Goal: Information Seeking & Learning: Learn about a topic

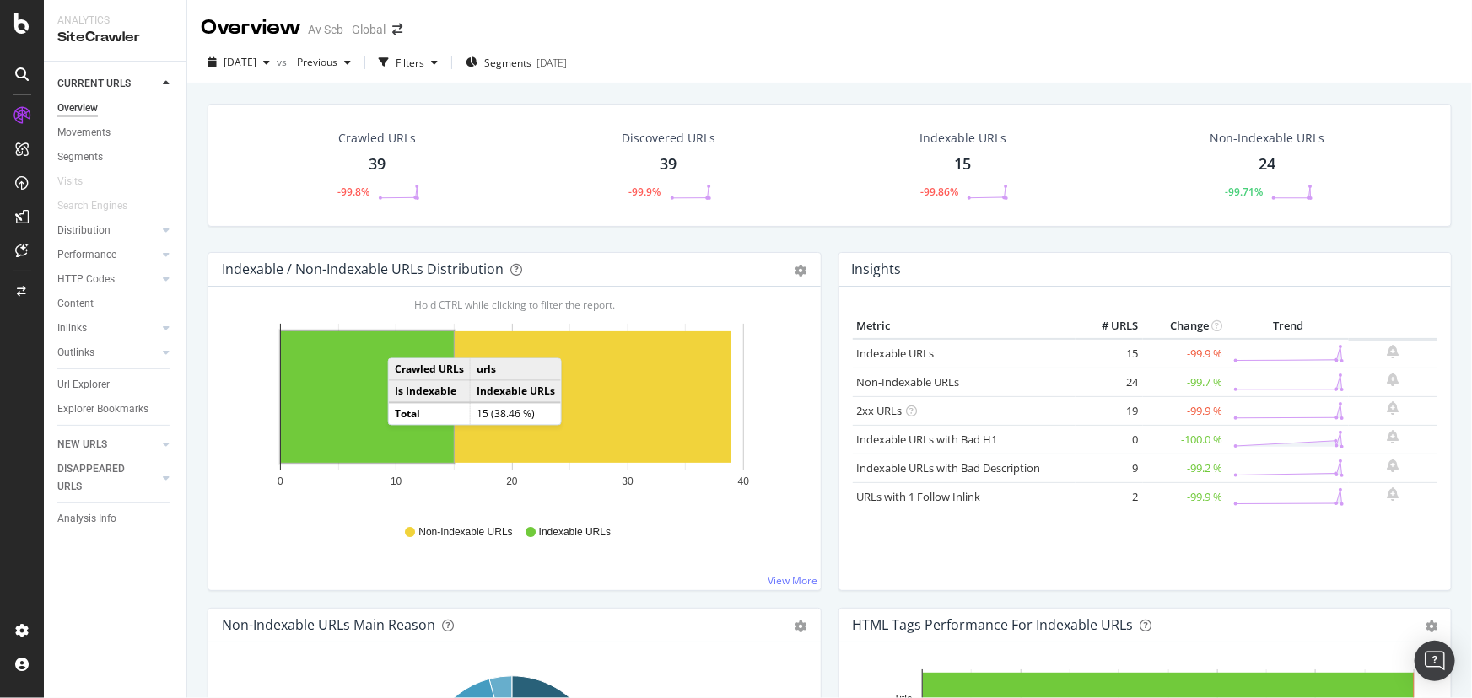
drag, startPoint x: 405, startPoint y: 341, endPoint x: 391, endPoint y: 380, distance: 41.1
click at [389, 380] on td "Is Indexable" at bounding box center [430, 391] width 82 height 23
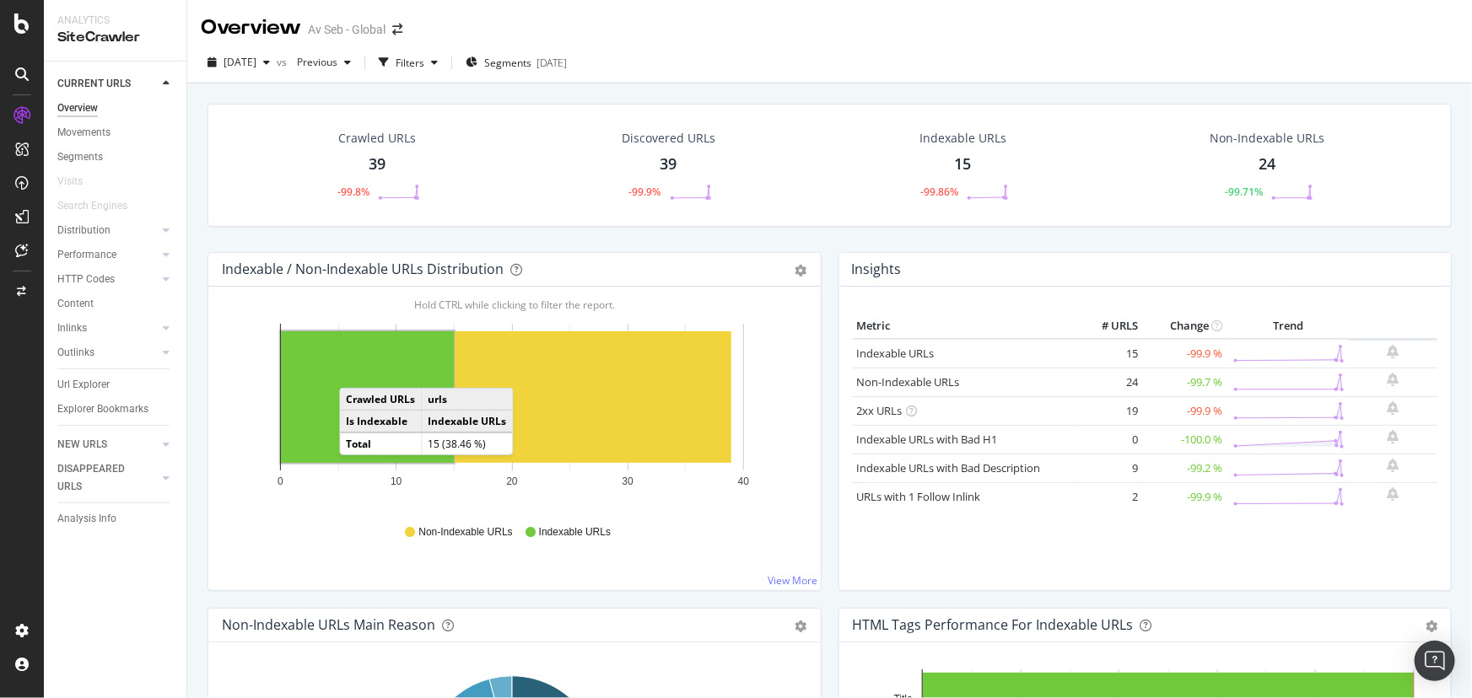
click at [356, 371] on rect "A chart." at bounding box center [367, 397] width 173 height 132
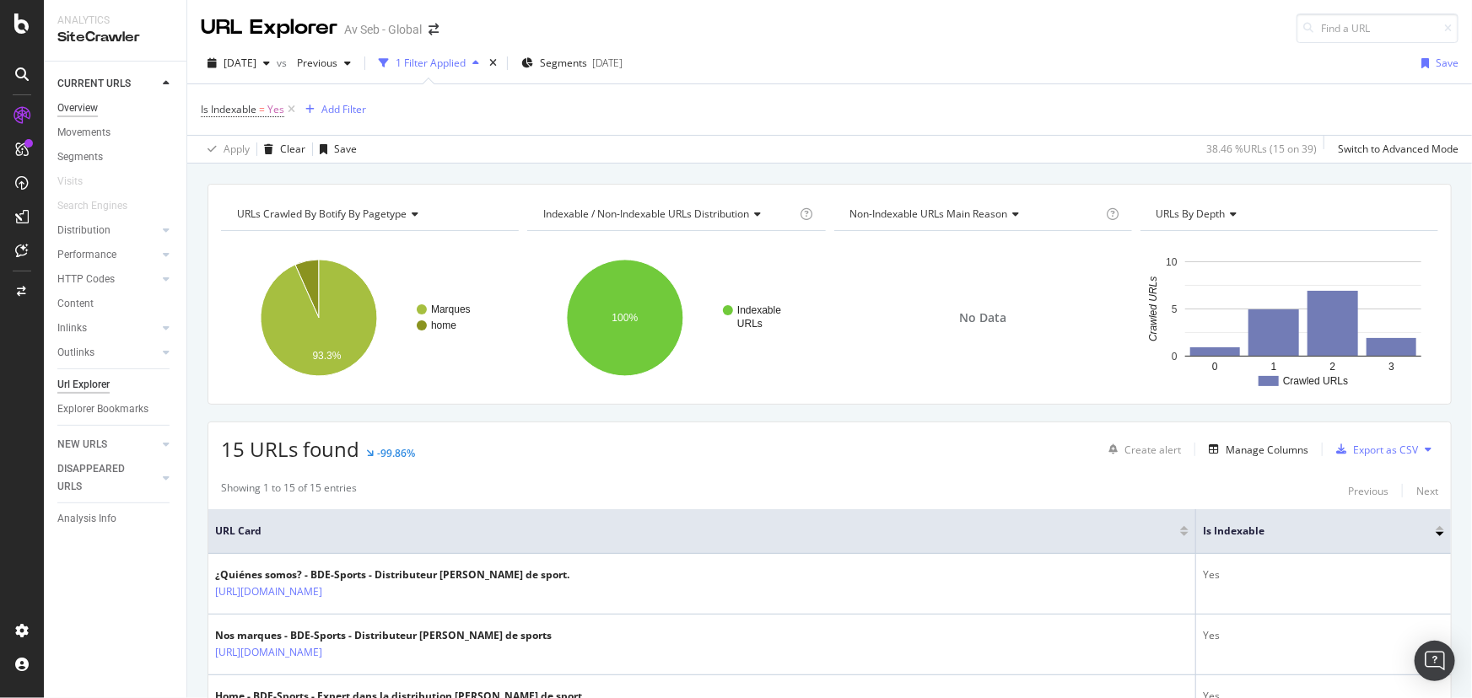
click at [89, 103] on div "Overview" at bounding box center [77, 109] width 40 height 18
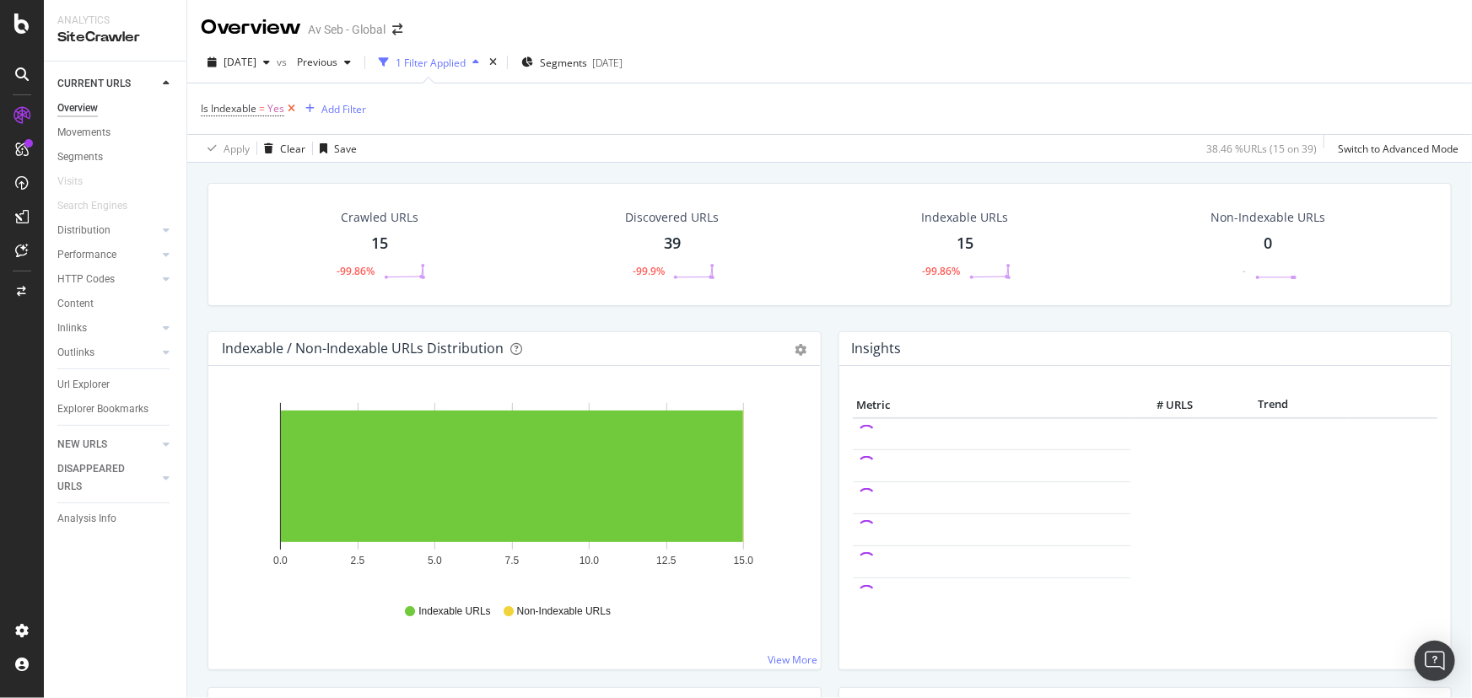
click at [295, 110] on icon at bounding box center [291, 108] width 14 height 17
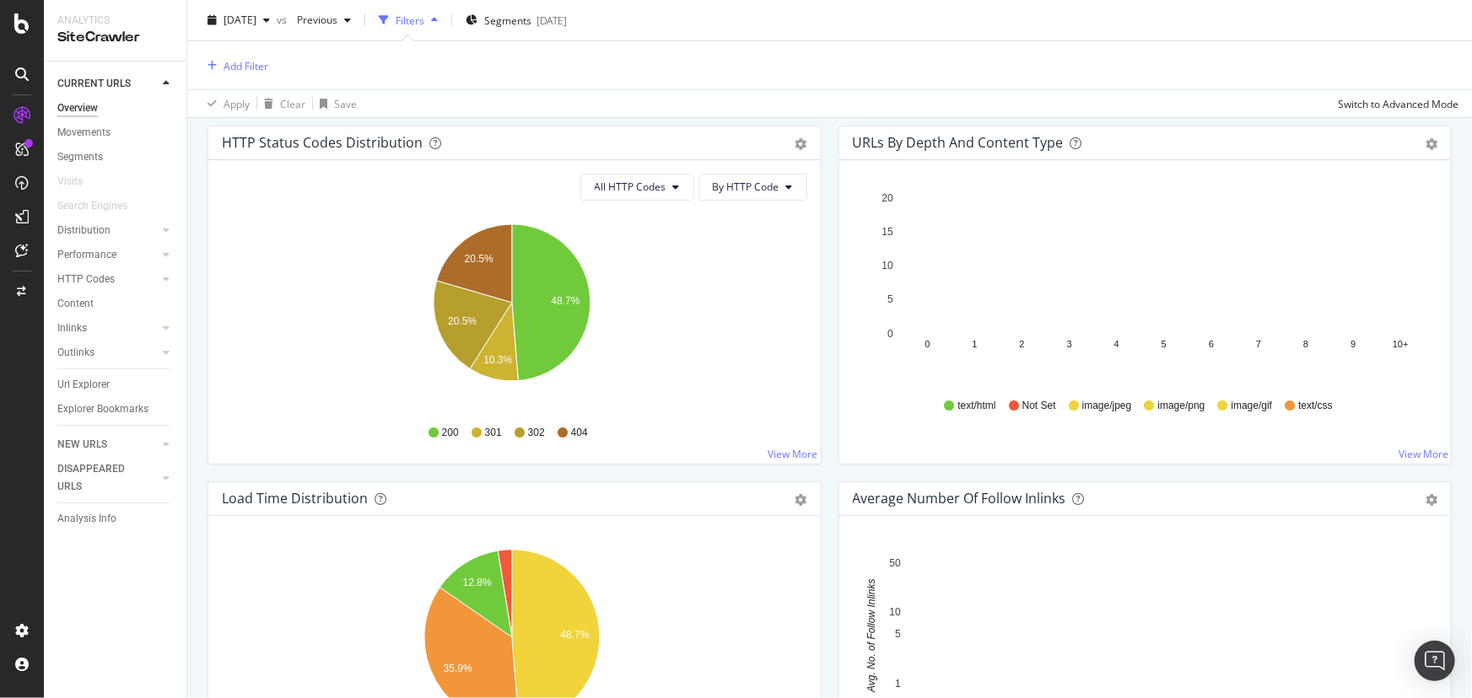
scroll to position [1073, 0]
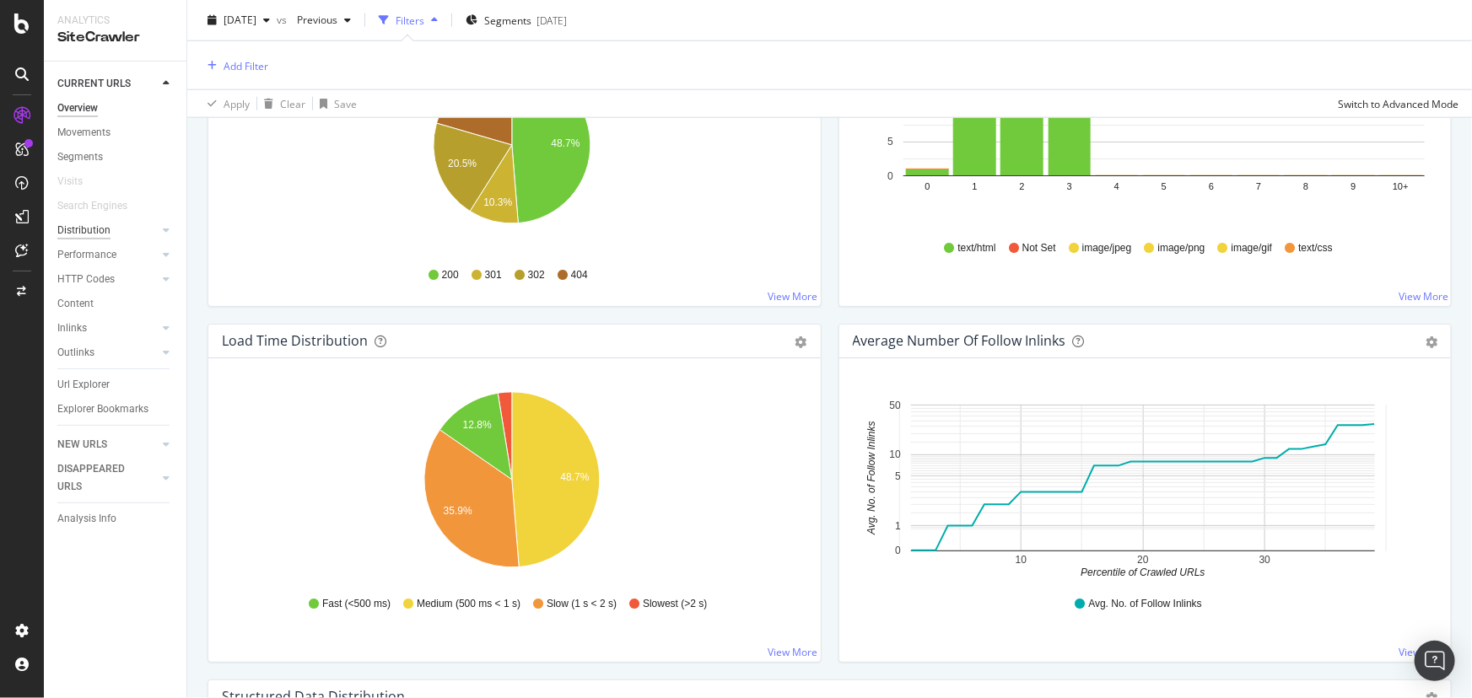
click at [76, 229] on div "Distribution" at bounding box center [83, 231] width 53 height 18
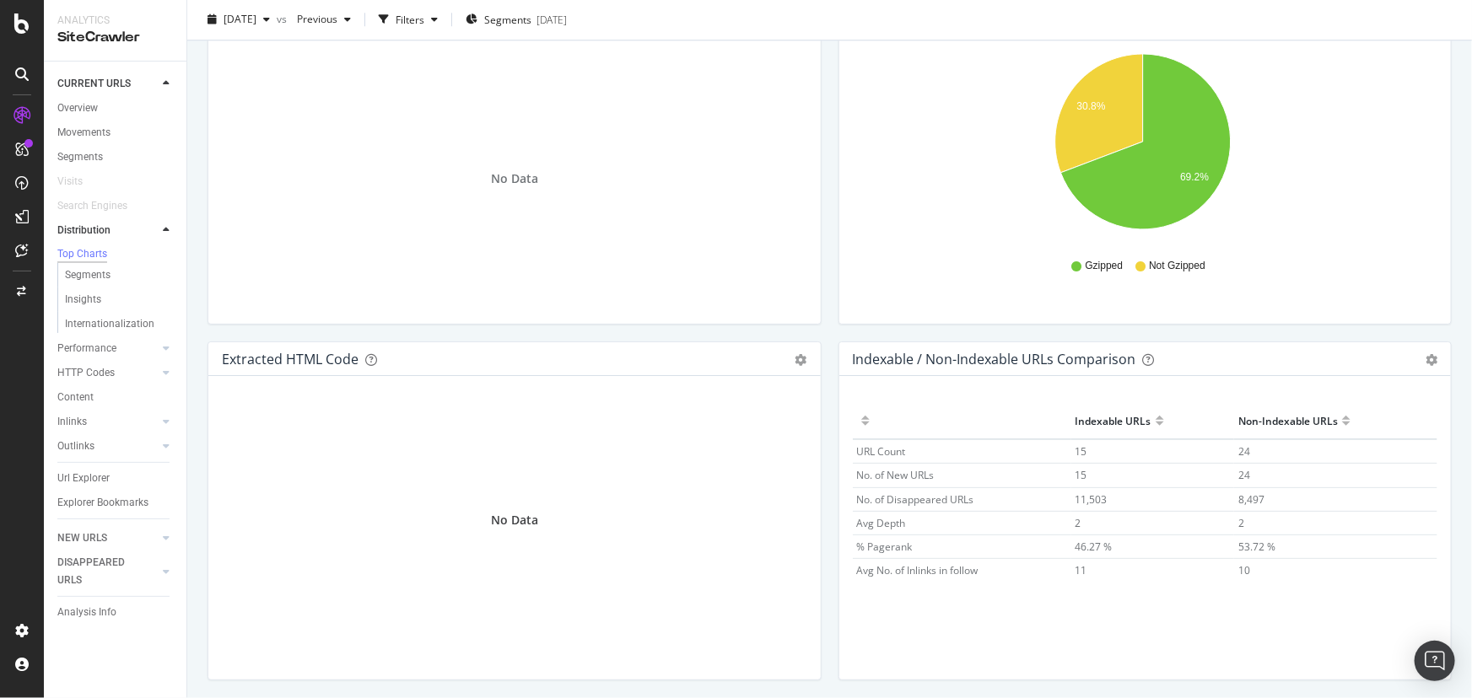
scroll to position [2434, 0]
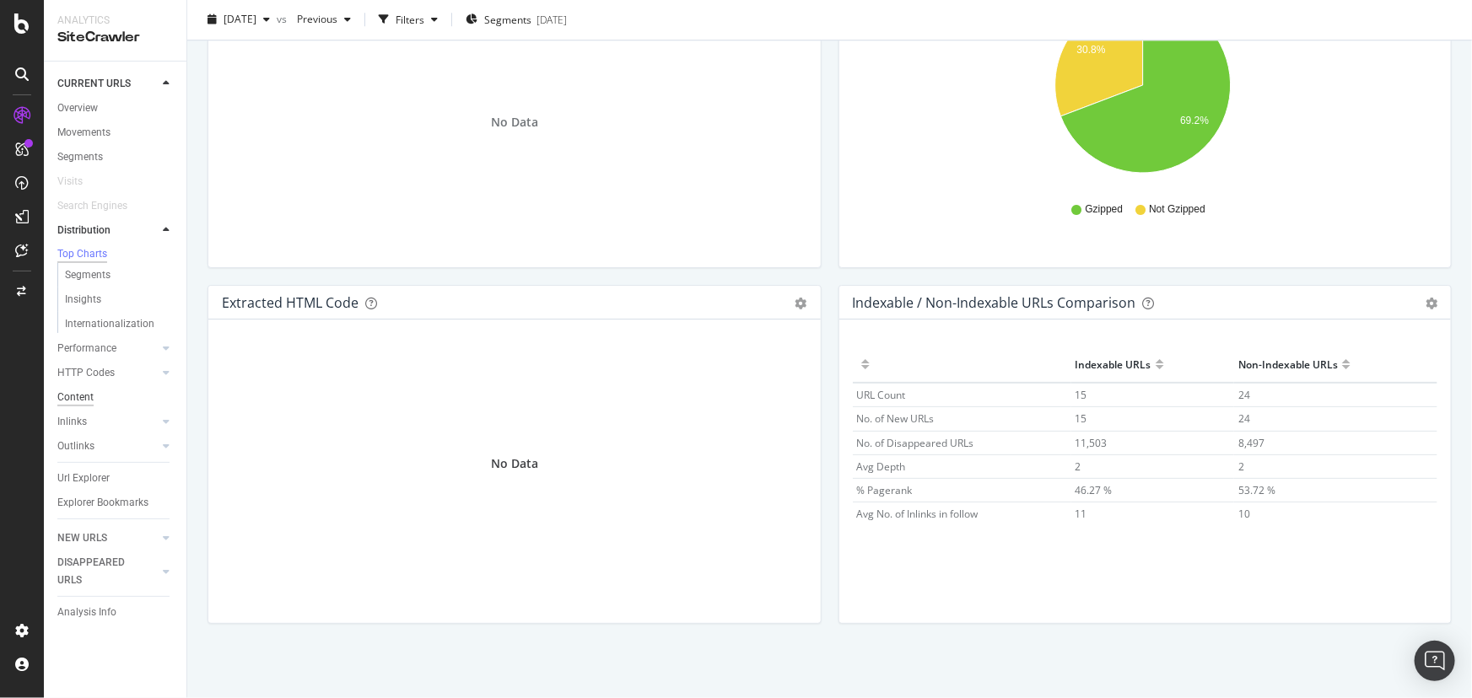
click at [89, 401] on div "Content" at bounding box center [75, 398] width 36 height 18
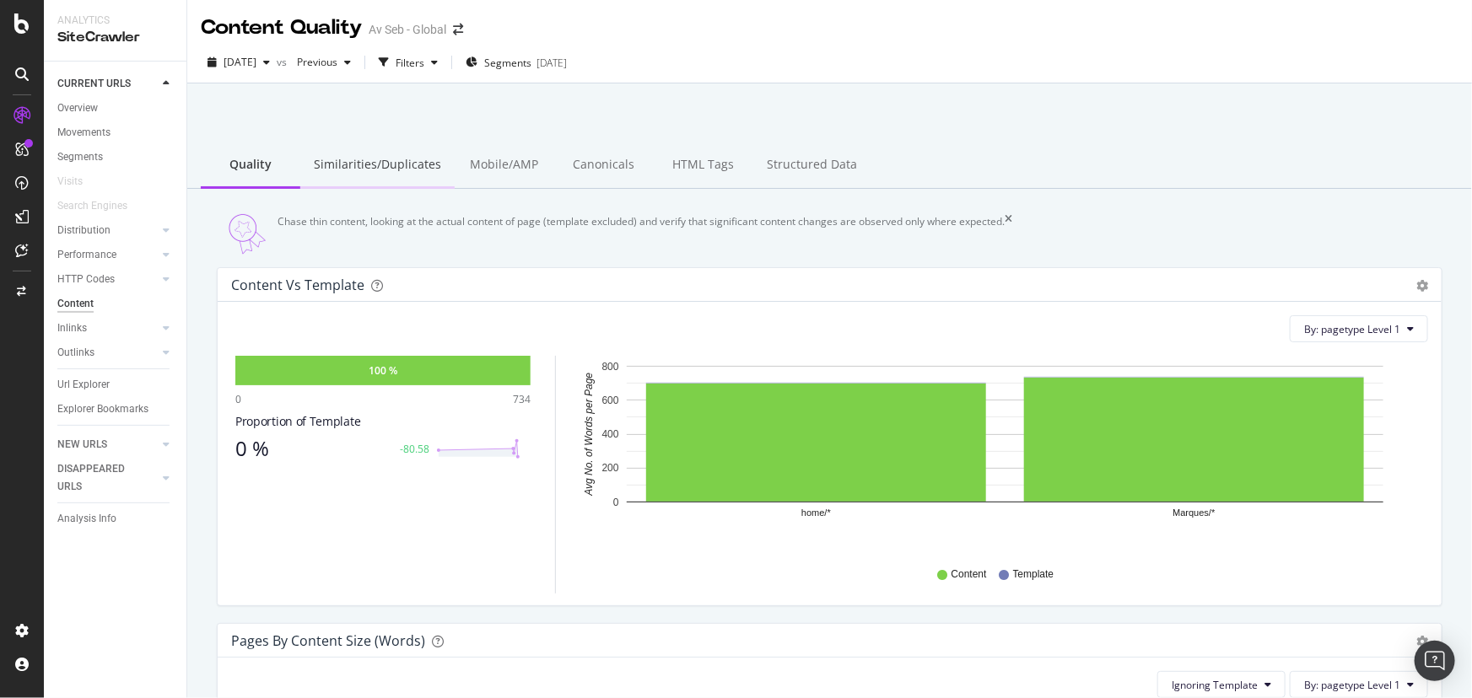
click at [342, 159] on div "Similarities/Duplicates" at bounding box center [377, 166] width 154 height 46
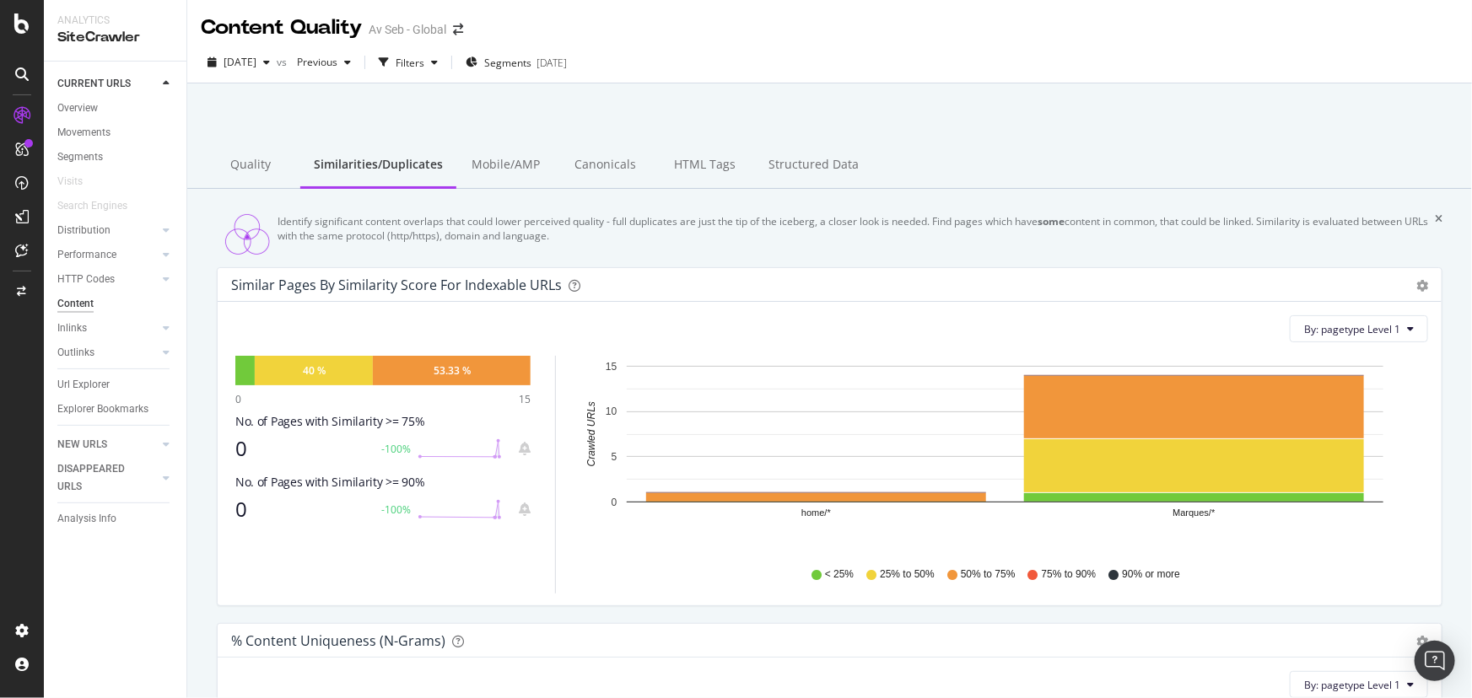
drag, startPoint x: 685, startPoint y: 148, endPoint x: 870, endPoint y: 148, distance: 185.6
click at [685, 149] on div "HTML Tags" at bounding box center [705, 166] width 100 height 46
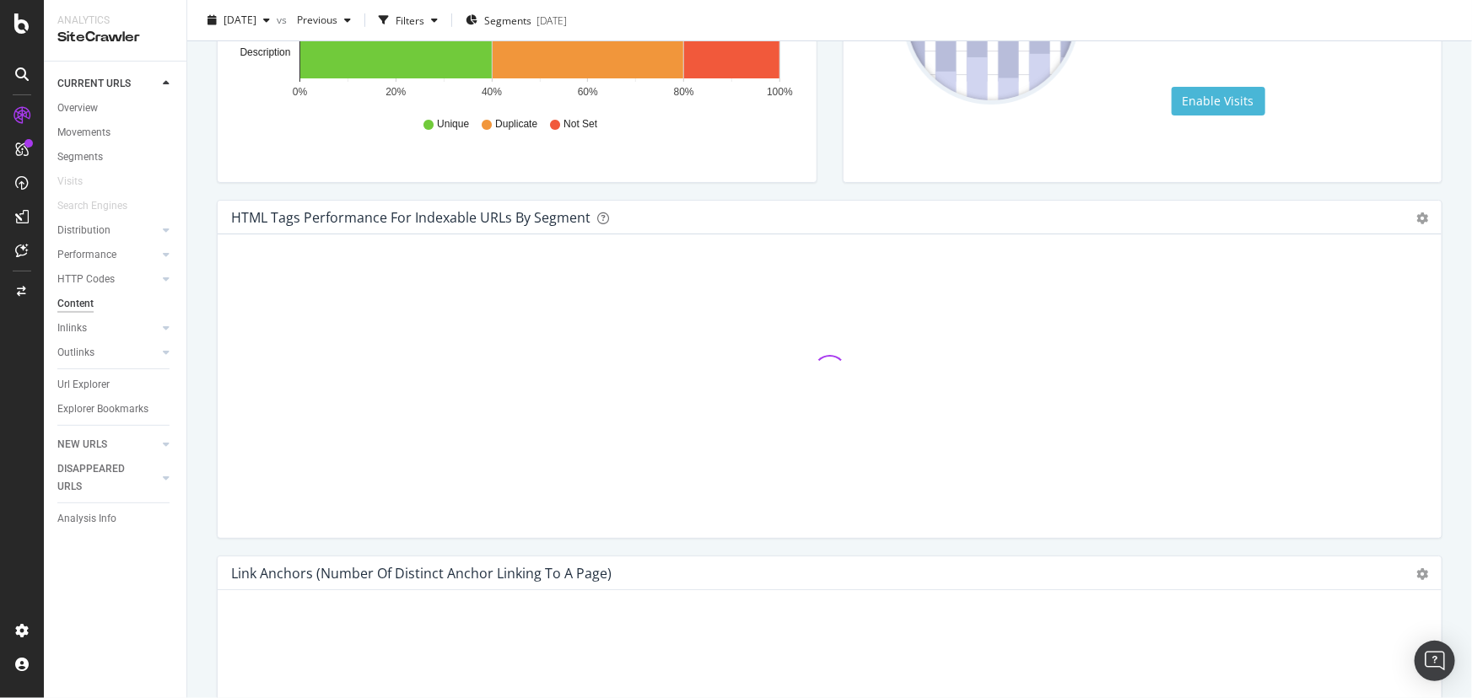
scroll to position [306, 0]
